Goal: Task Accomplishment & Management: Complete application form

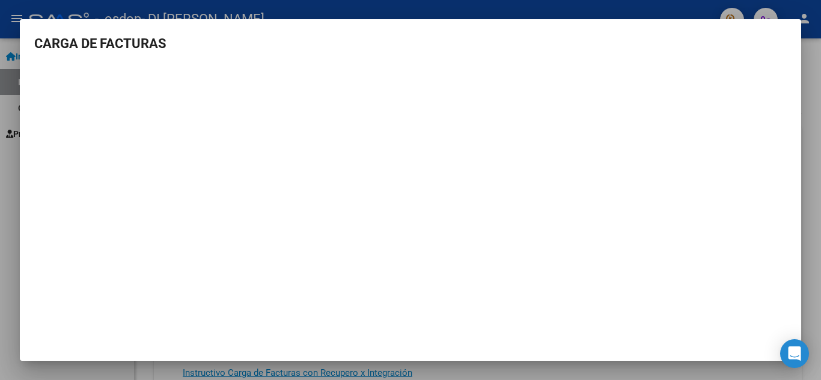
click at [0, 196] on div at bounding box center [410, 190] width 821 height 380
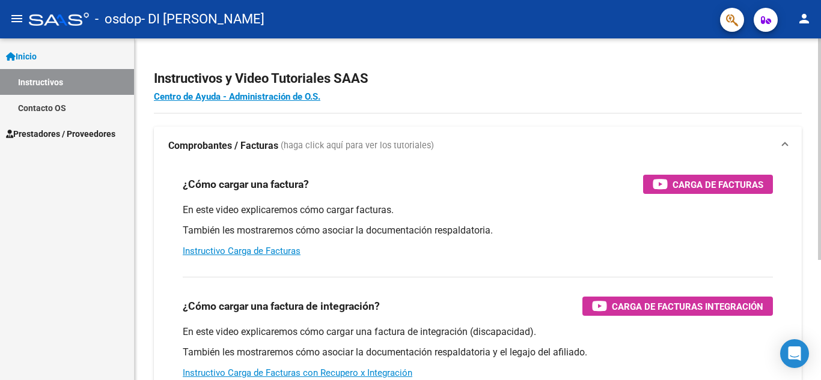
drag, startPoint x: 688, startPoint y: 187, endPoint x: 342, endPoint y: 248, distance: 351.3
click at [342, 248] on div "En este video explicaremos cómo cargar facturas. También les mostraremos cómo a…" at bounding box center [478, 231] width 590 height 54
drag, startPoint x: 689, startPoint y: 183, endPoint x: 747, endPoint y: 192, distance: 59.6
click at [747, 192] on span "Carga de Facturas" at bounding box center [717, 184] width 91 height 15
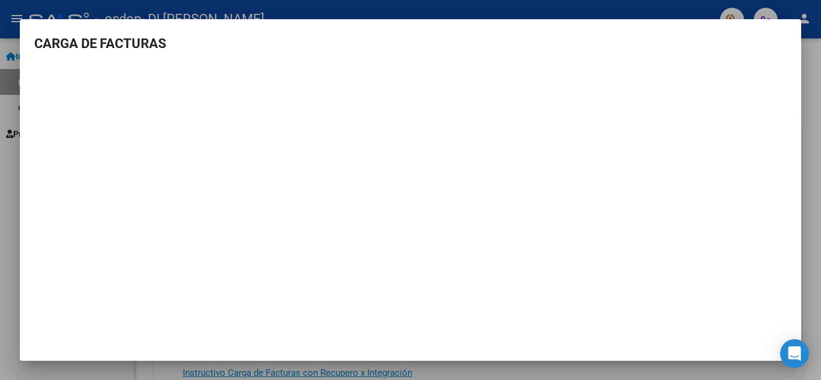
click at [802, 45] on div at bounding box center [410, 190] width 821 height 380
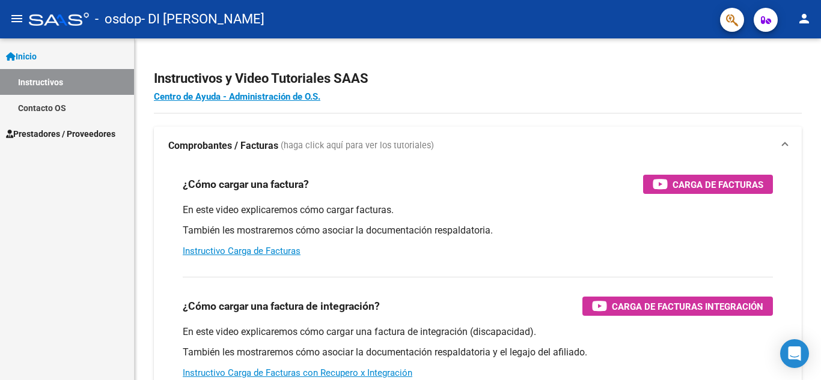
click at [75, 58] on link "Inicio" at bounding box center [67, 56] width 134 height 26
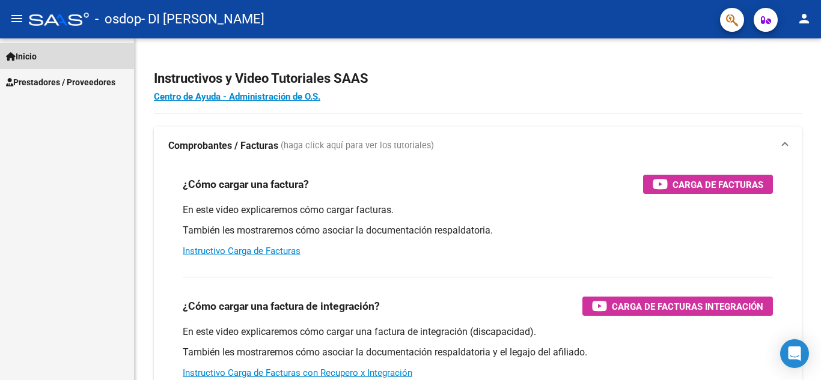
click at [75, 58] on link "Inicio" at bounding box center [67, 56] width 134 height 26
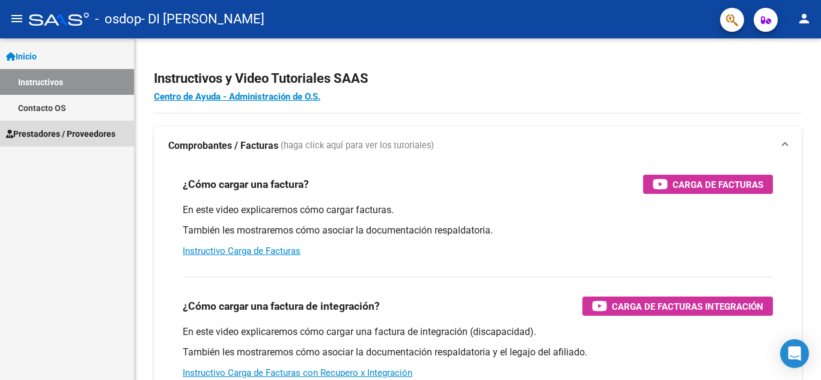
click at [61, 125] on link "Prestadores / Proveedores" at bounding box center [67, 134] width 134 height 26
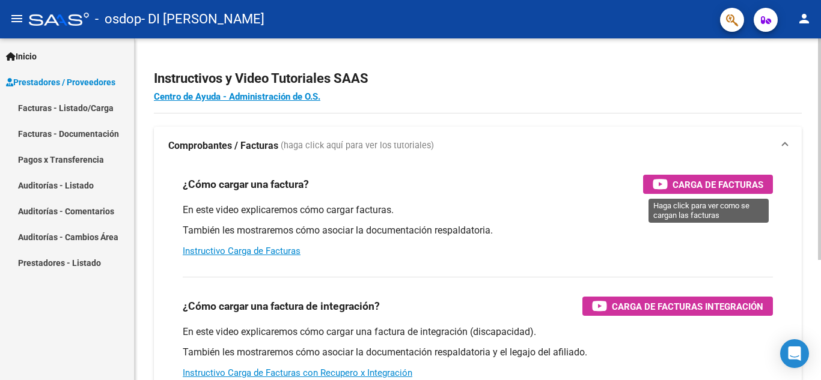
click at [696, 184] on span "Carga de Facturas" at bounding box center [717, 184] width 91 height 15
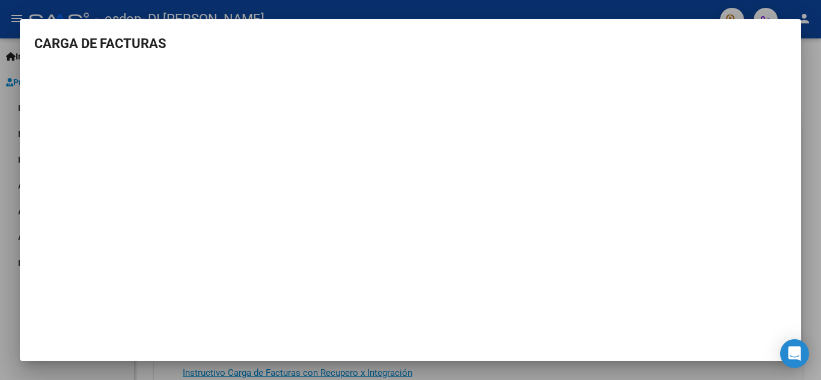
click at [814, 69] on div at bounding box center [410, 190] width 821 height 380
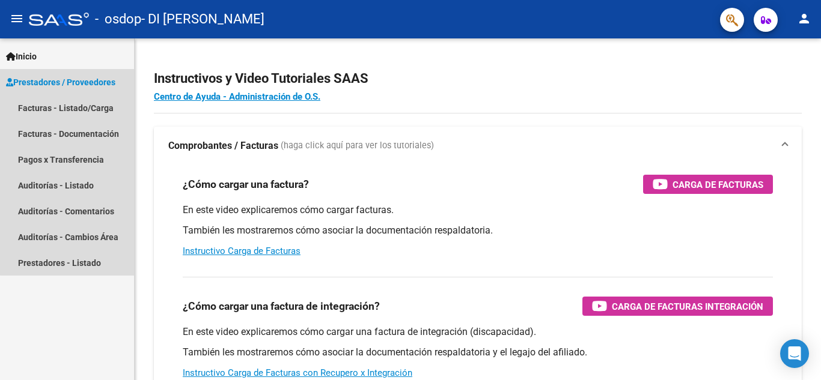
click at [94, 82] on span "Prestadores / Proveedores" at bounding box center [60, 82] width 109 height 13
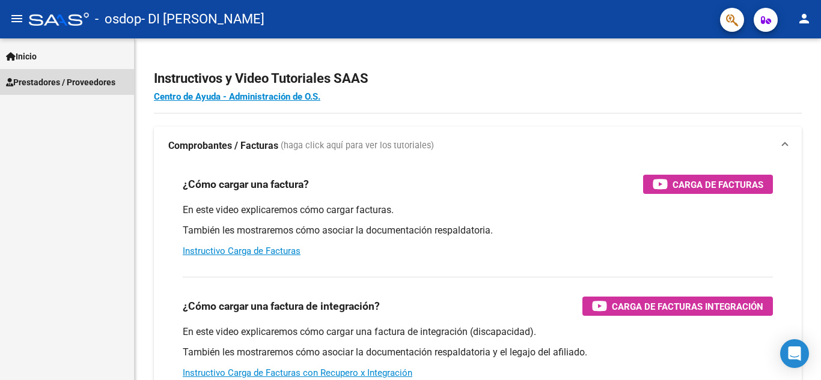
click at [94, 82] on span "Prestadores / Proveedores" at bounding box center [60, 82] width 109 height 13
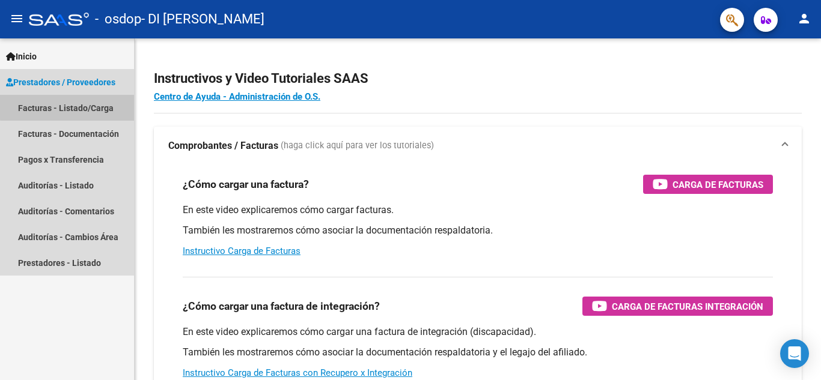
click at [93, 105] on link "Facturas - Listado/Carga" at bounding box center [67, 108] width 134 height 26
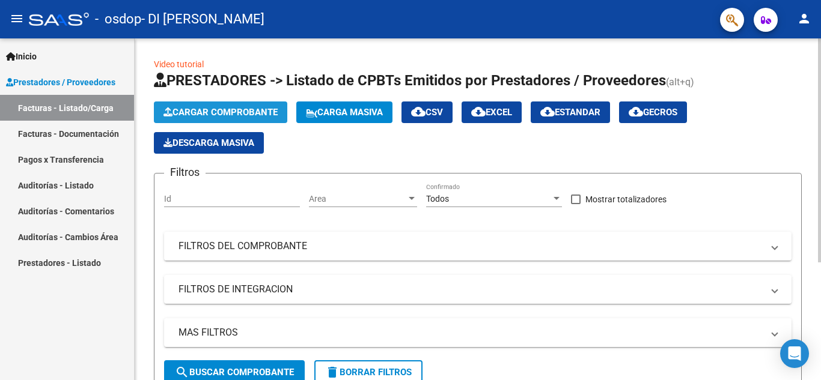
click at [273, 112] on span "Cargar Comprobante" at bounding box center [220, 112] width 114 height 11
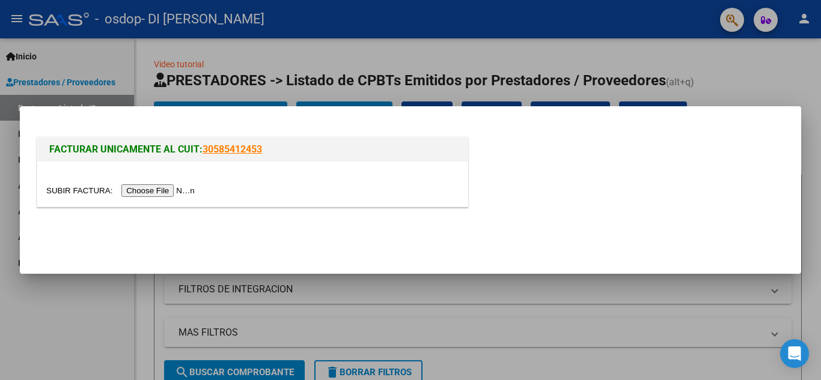
click at [173, 186] on input "file" at bounding box center [122, 190] width 152 height 13
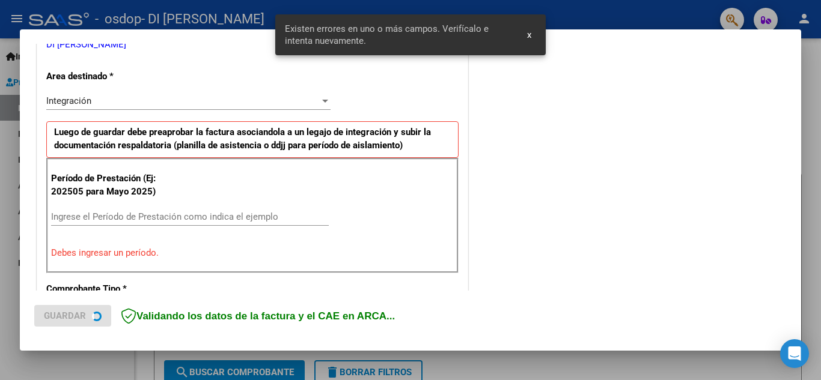
scroll to position [272, 0]
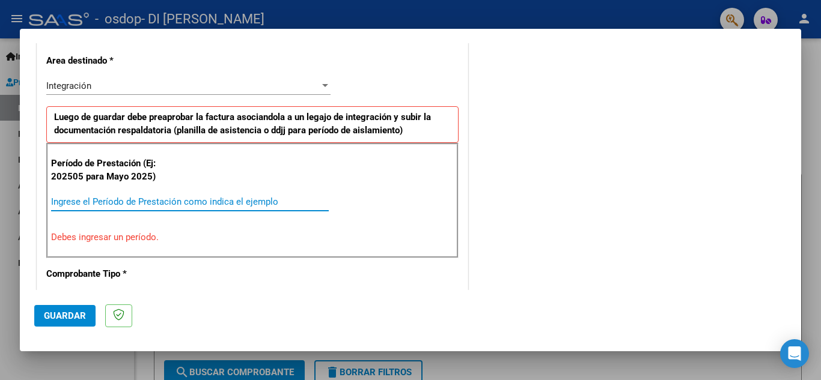
click at [202, 201] on input "Ingrese el Período de Prestación como indica el ejemplo" at bounding box center [190, 201] width 278 height 11
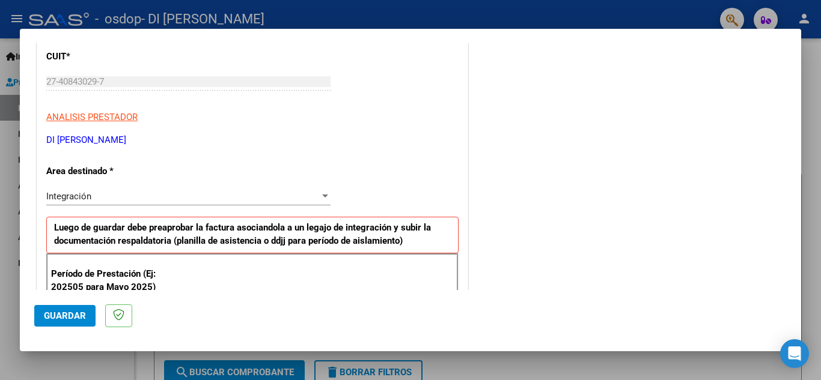
scroll to position [171, 0]
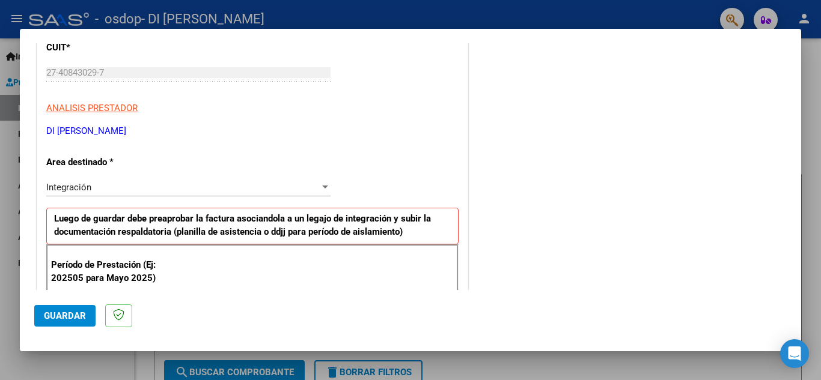
click at [181, 182] on div "Integración" at bounding box center [182, 187] width 273 height 11
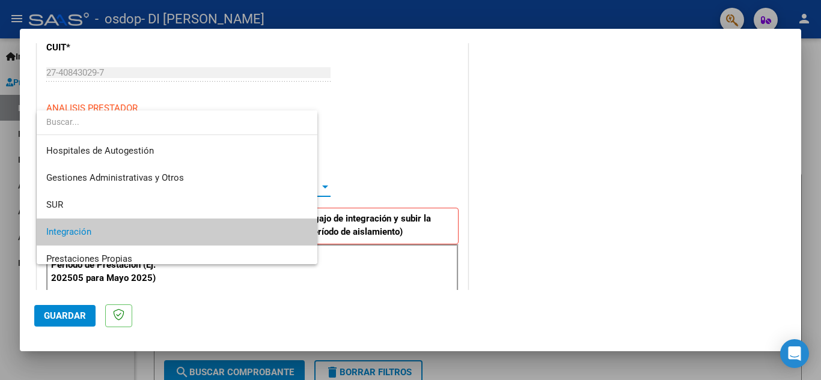
scroll to position [45, 0]
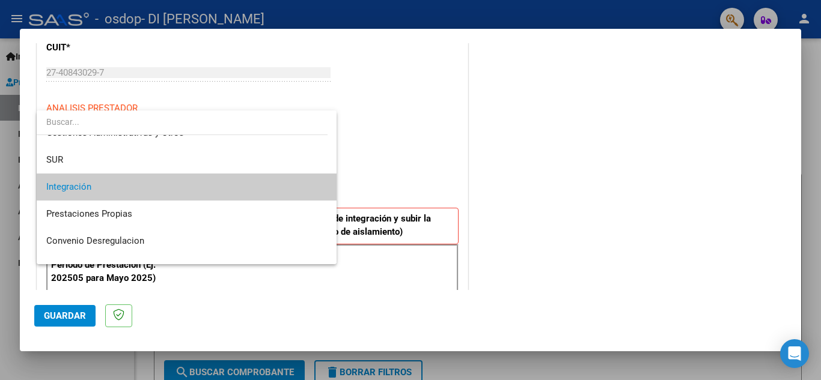
click at [181, 182] on span "Integración" at bounding box center [186, 187] width 281 height 27
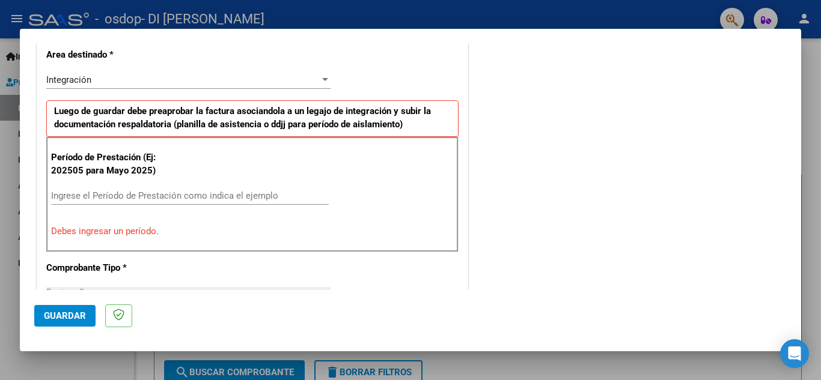
scroll to position [281, 0]
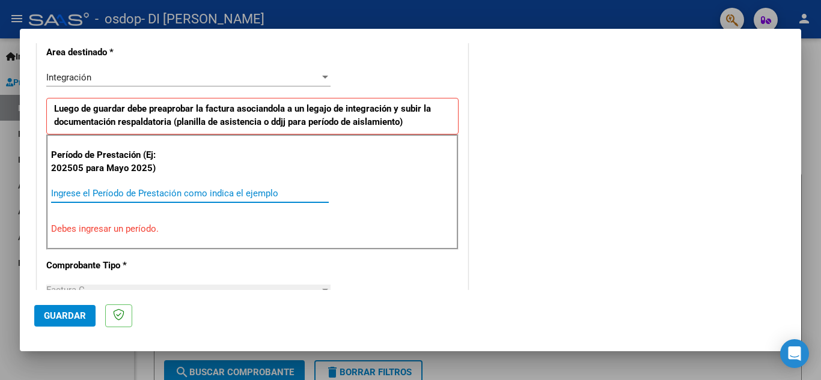
click at [232, 196] on input "Ingrese el Período de Prestación como indica el ejemplo" at bounding box center [190, 193] width 278 height 11
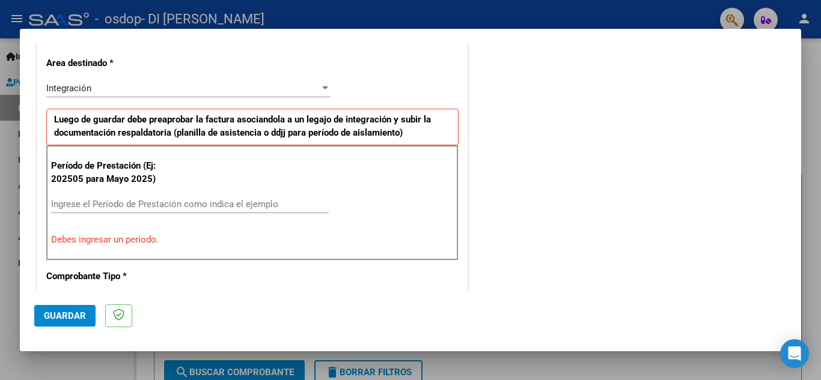
scroll to position [264, 0]
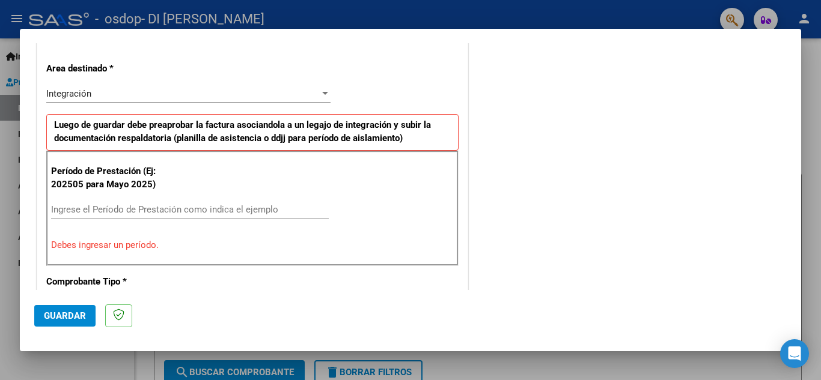
click at [257, 208] on input "Ingrese el Período de Prestación como indica el ejemplo" at bounding box center [190, 209] width 278 height 11
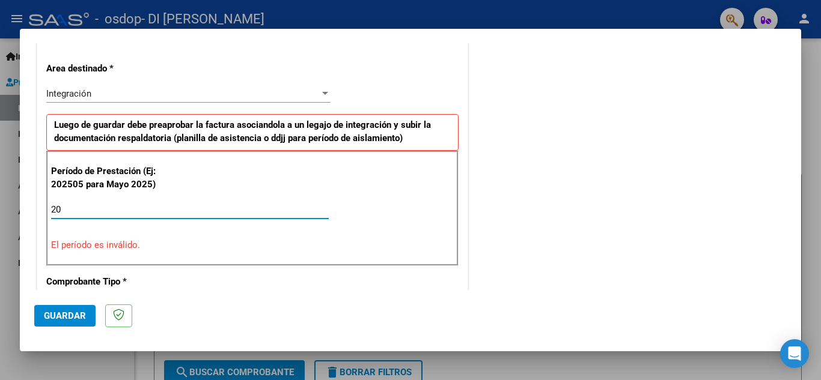
type input "2"
type input "010825"
type input "0"
click at [257, 215] on div "Ingrese el Período de Prestación como indica el ejemplo" at bounding box center [190, 210] width 278 height 18
click at [239, 210] on input "Ingrese el Período de Prestación como indica el ejemplo" at bounding box center [190, 209] width 278 height 11
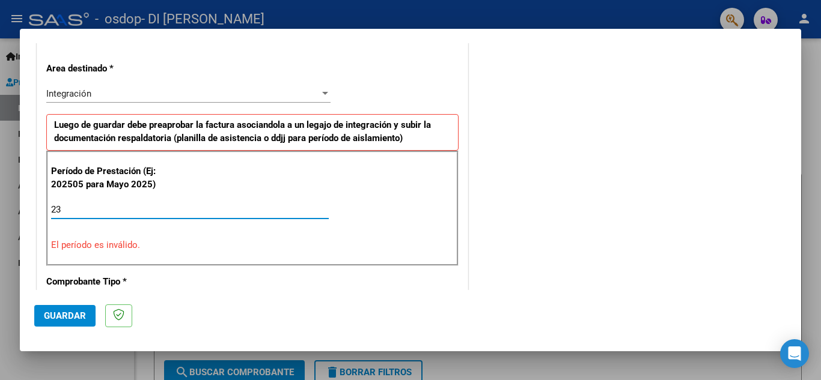
type input "234"
type input "234e55"
type input "234e5"
type input "2"
type input "1"
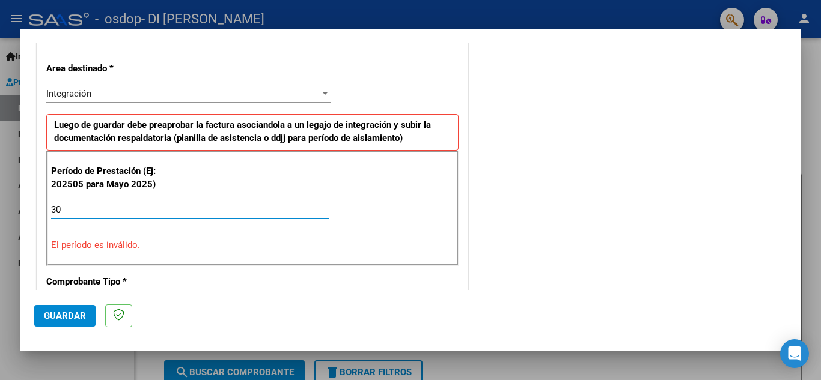
type input "3"
type input "8"
type input "3"
click at [195, 208] on input "Ingrese el Período de Prestación como indica el ejemplo" at bounding box center [190, 209] width 278 height 11
type input "3"
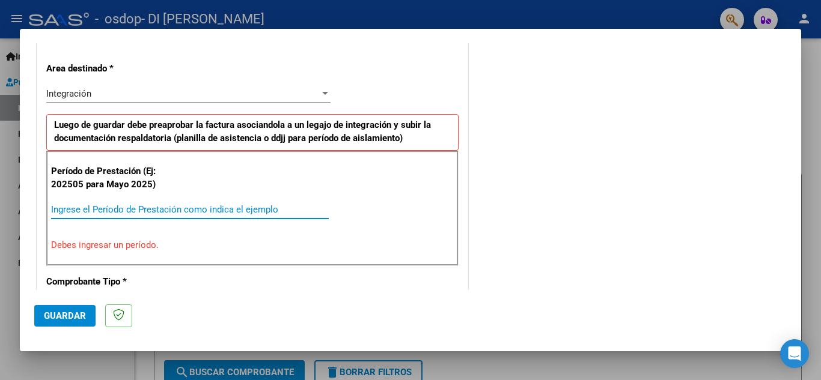
paste input "01082025"
type input "0"
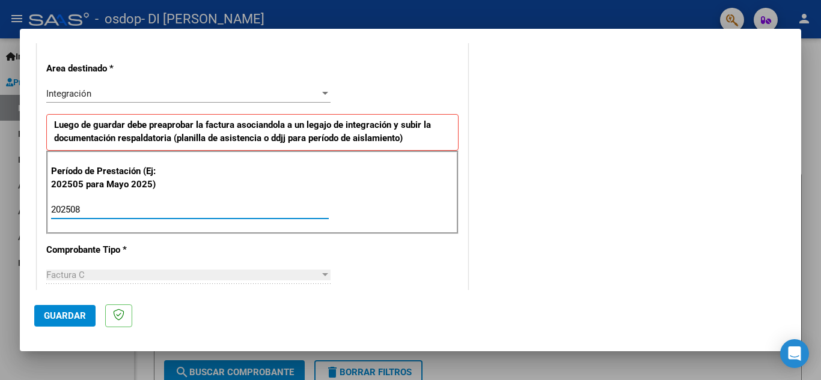
type input "202508"
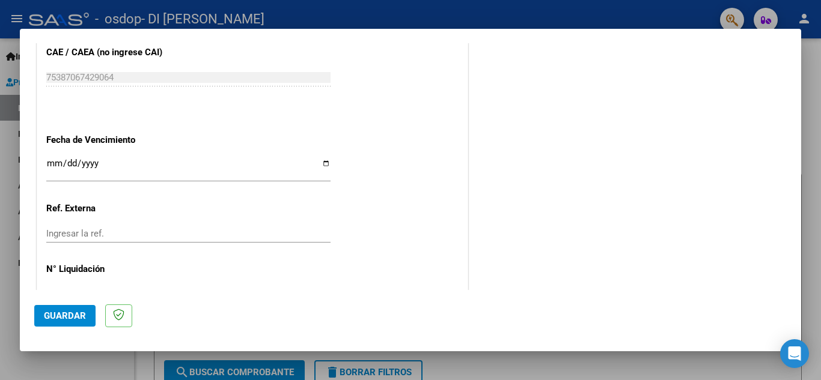
scroll to position [802, 0]
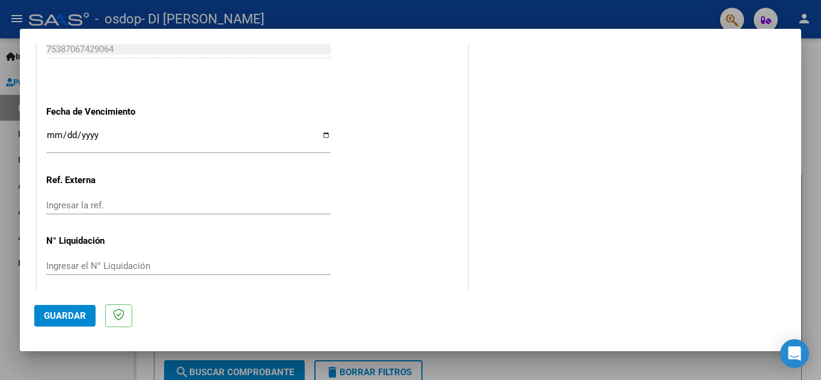
click at [79, 309] on button "Guardar" at bounding box center [64, 316] width 61 height 22
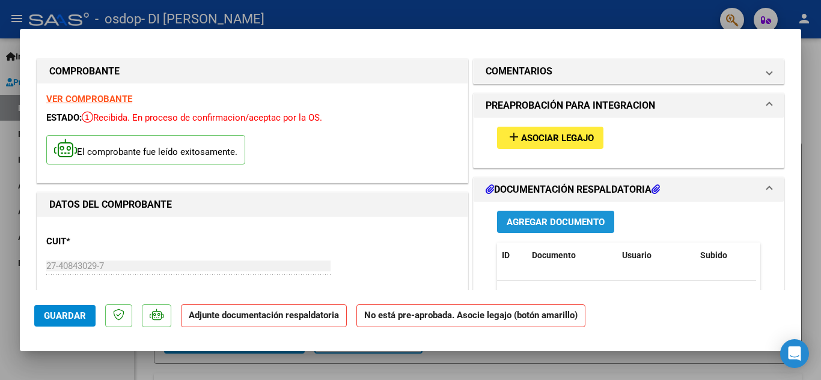
click at [567, 221] on span "Agregar Documento" at bounding box center [556, 222] width 98 height 11
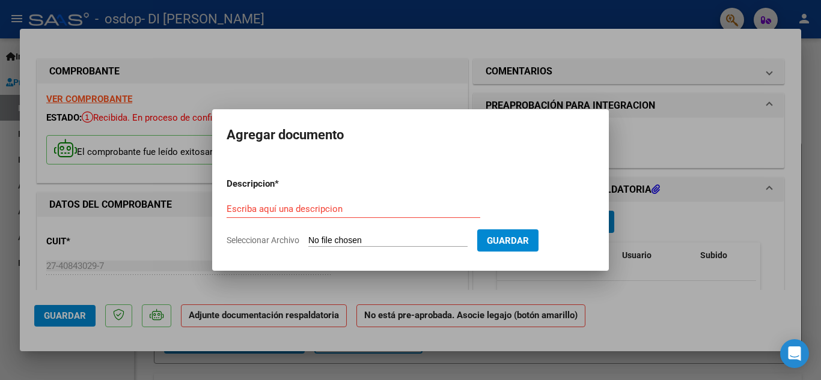
click at [364, 237] on input "Seleccionar Archivo" at bounding box center [387, 241] width 159 height 11
type input "C:\fakepath\CamScanner [DATE] 18.48 (1).pdf"
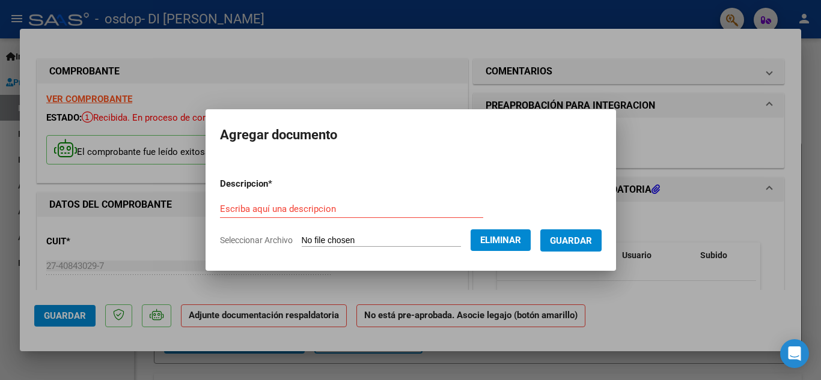
click at [373, 204] on input "Escriba aquí una descripcion" at bounding box center [351, 209] width 263 height 11
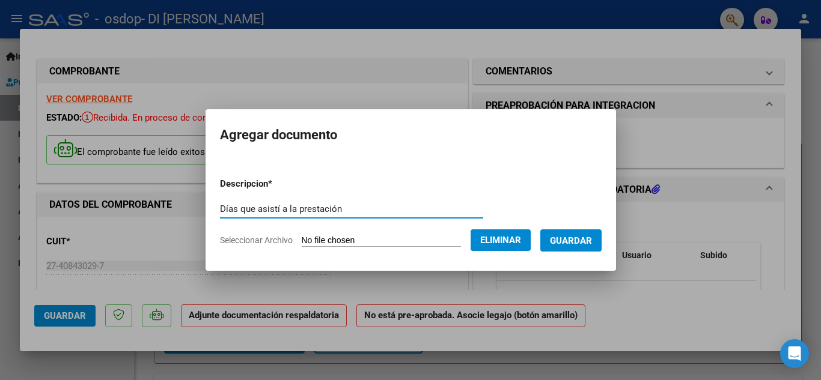
type input "Días que asistí a la prestación"
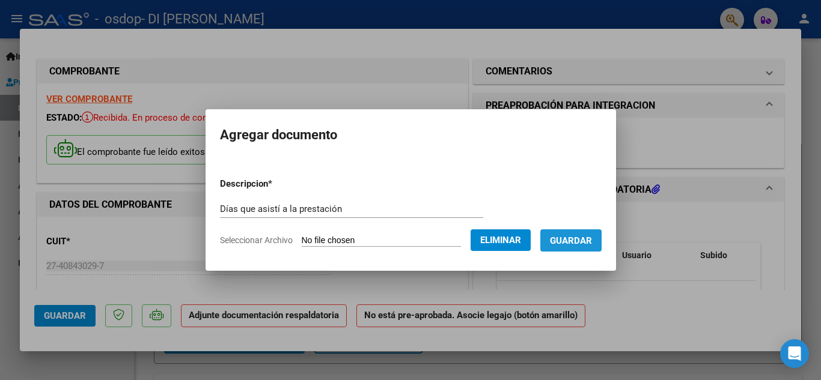
click at [592, 244] on span "Guardar" at bounding box center [571, 241] width 42 height 11
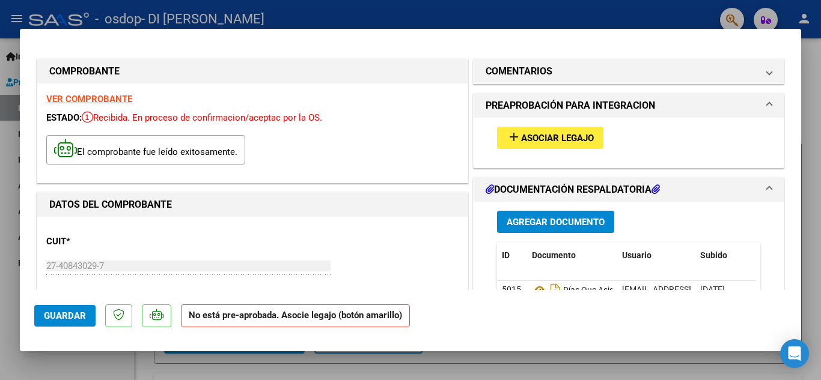
drag, startPoint x: 791, startPoint y: 93, endPoint x: 791, endPoint y: 104, distance: 11.4
click at [791, 104] on mat-dialog-content "COMPROBANTE VER COMPROBANTE ESTADO: Recibida. En proceso de confirmacion/acepta…" at bounding box center [410, 166] width 781 height 247
click at [74, 312] on span "Guardar" at bounding box center [65, 316] width 42 height 11
